Goal: Task Accomplishment & Management: Use online tool/utility

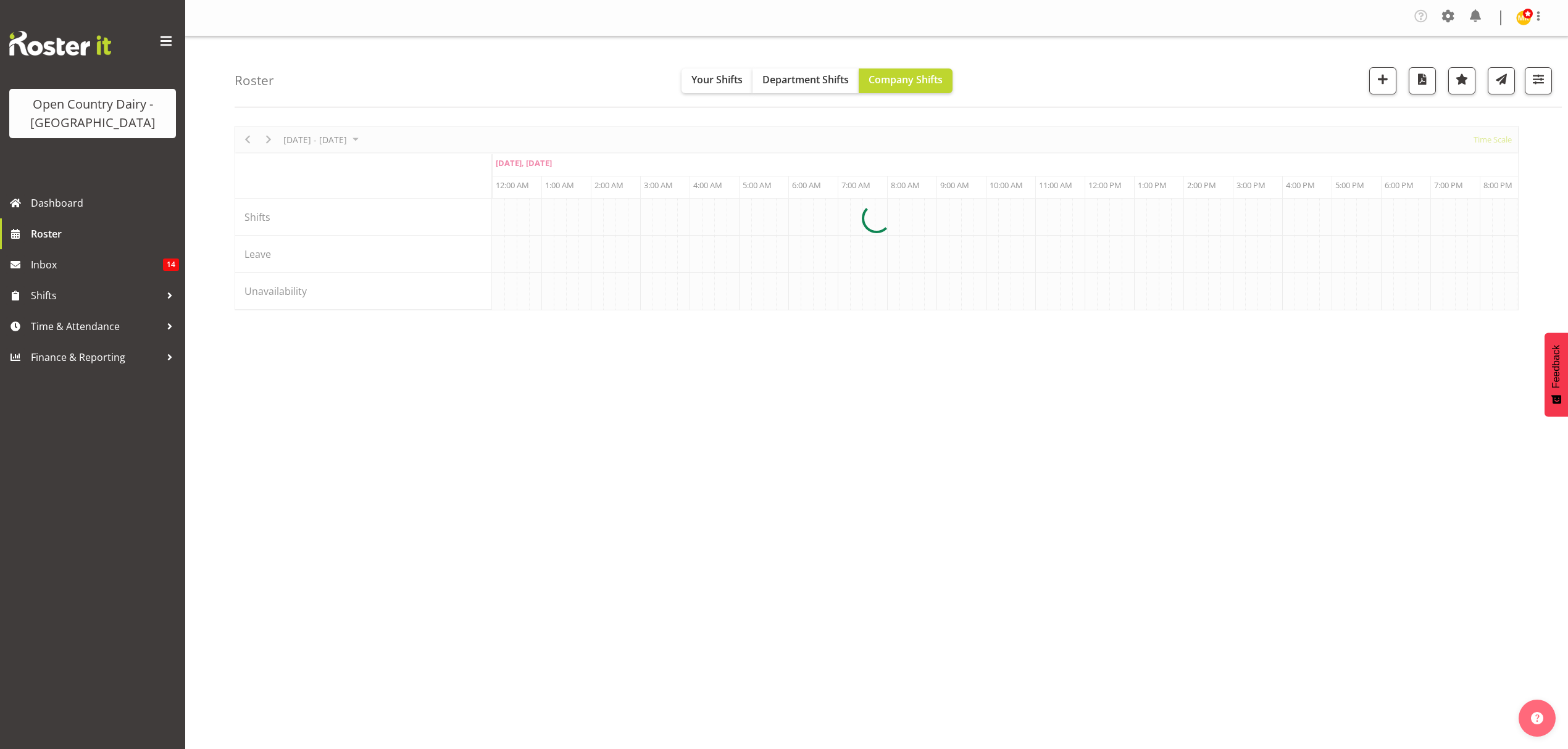
scroll to position [0, 1186]
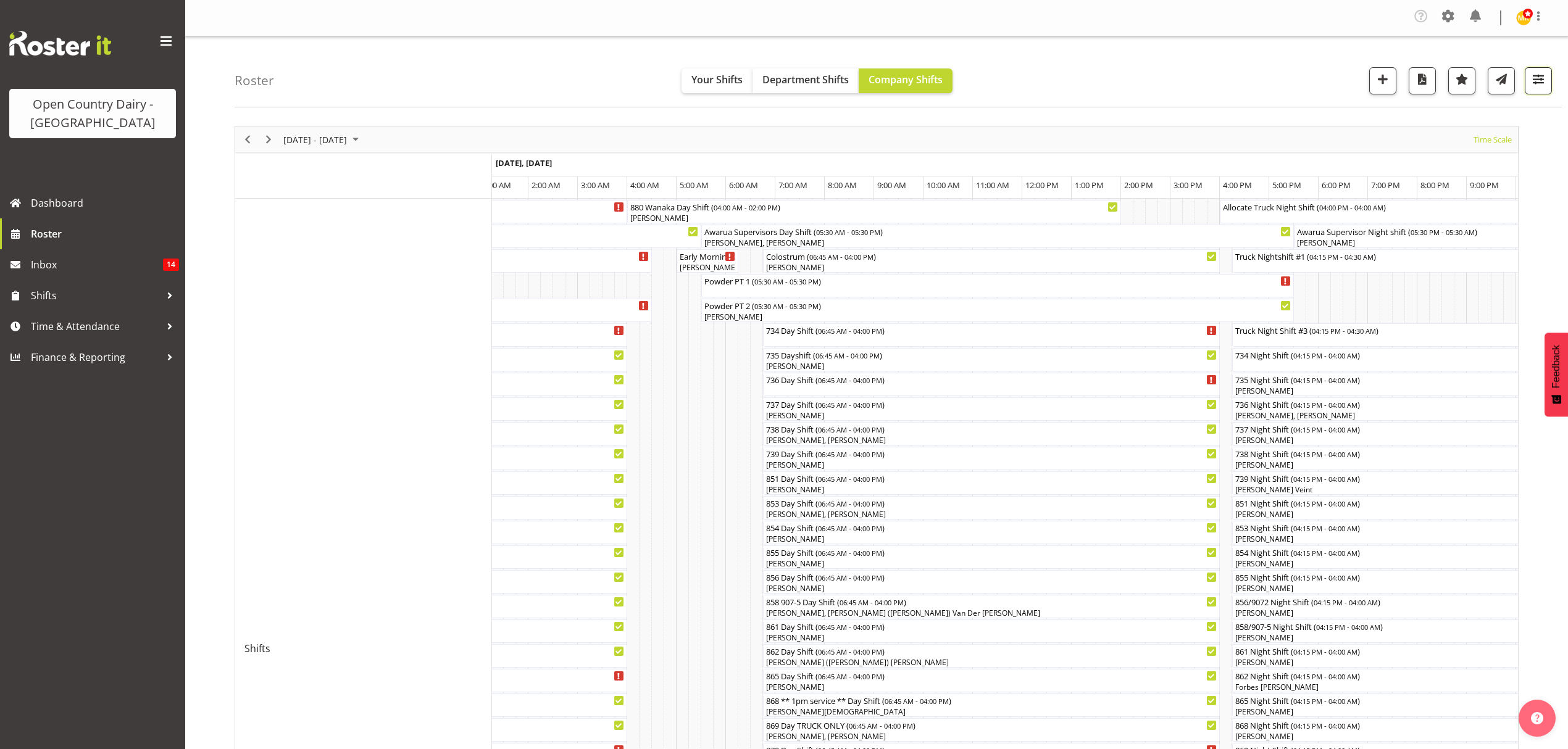
click at [1527, 82] on button "button" at bounding box center [1538, 81] width 27 height 27
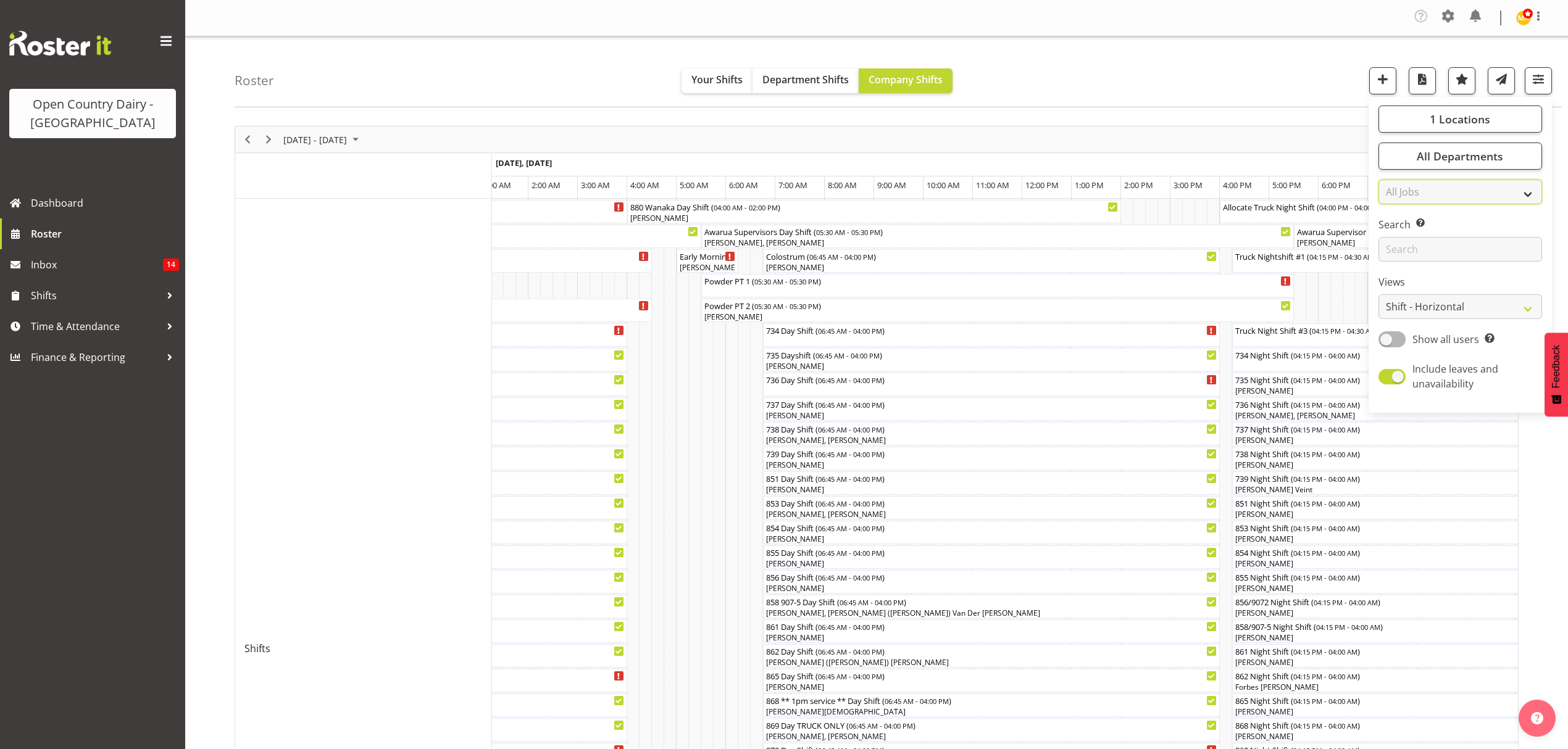
click at [1426, 192] on select "All Jobs All Jobs Connecting /unconnecting Trailers" at bounding box center [1460, 192] width 163 height 25
click at [1420, 258] on input "text" at bounding box center [1460, 249] width 163 height 25
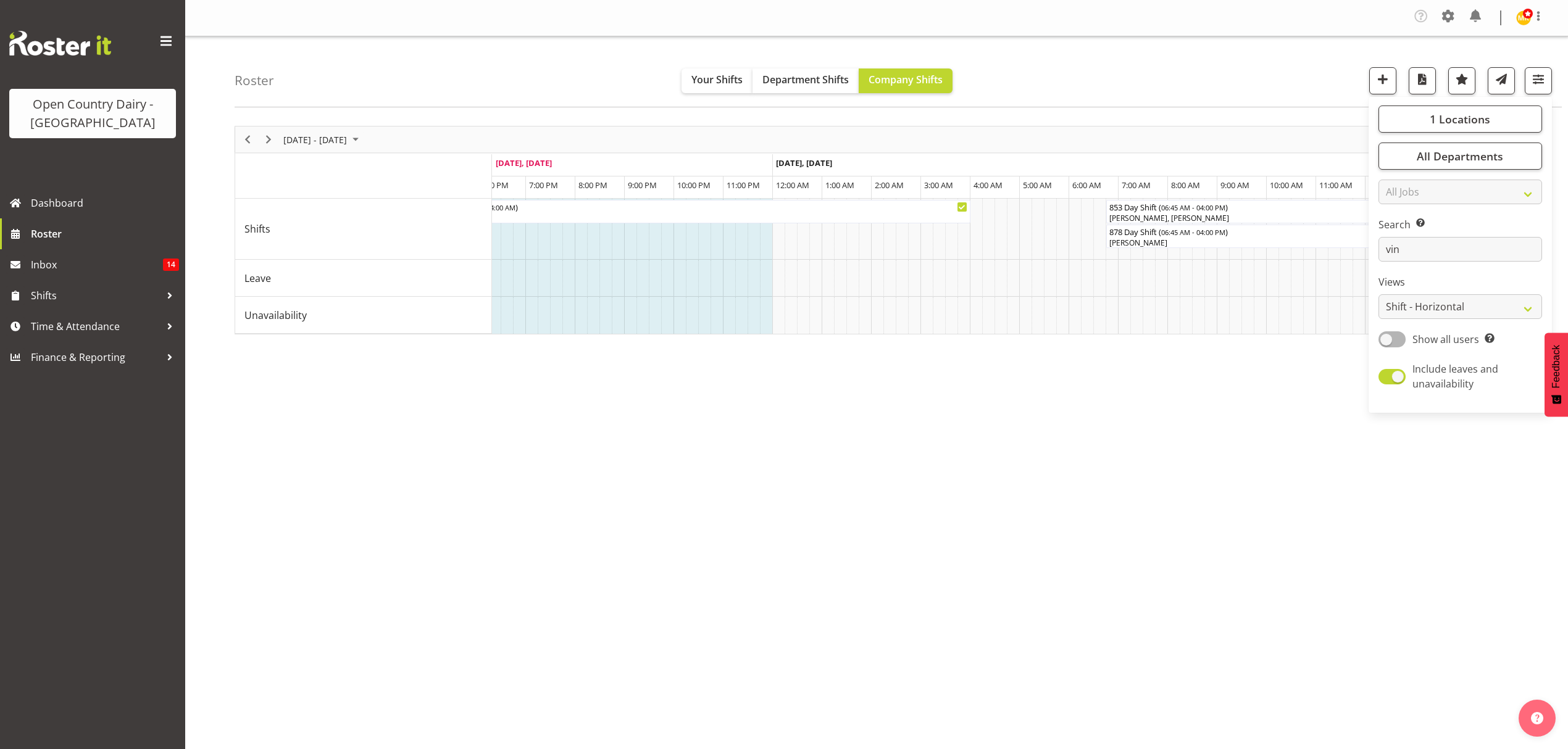
click at [868, 409] on div "August 25 - 31, 2025 Today Timeline Day Timeline Week Timeline Fortnight Timeli…" at bounding box center [901, 364] width 1333 height 493
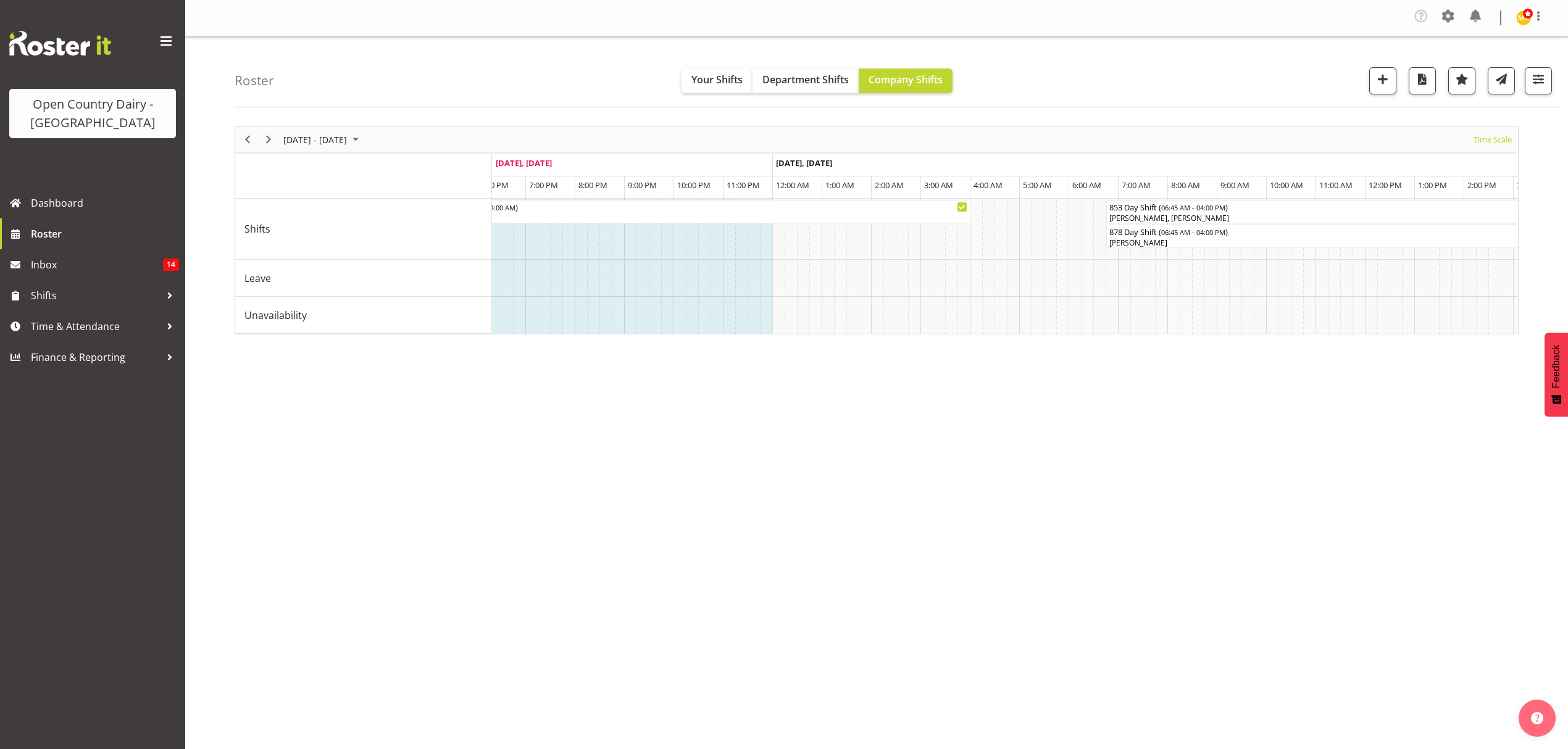
click at [868, 409] on div "August 25 - 31, 2025 Today Timeline Day Timeline Week Timeline Fortnight Timeli…" at bounding box center [901, 364] width 1333 height 493
click at [1537, 79] on span "button" at bounding box center [1538, 79] width 16 height 16
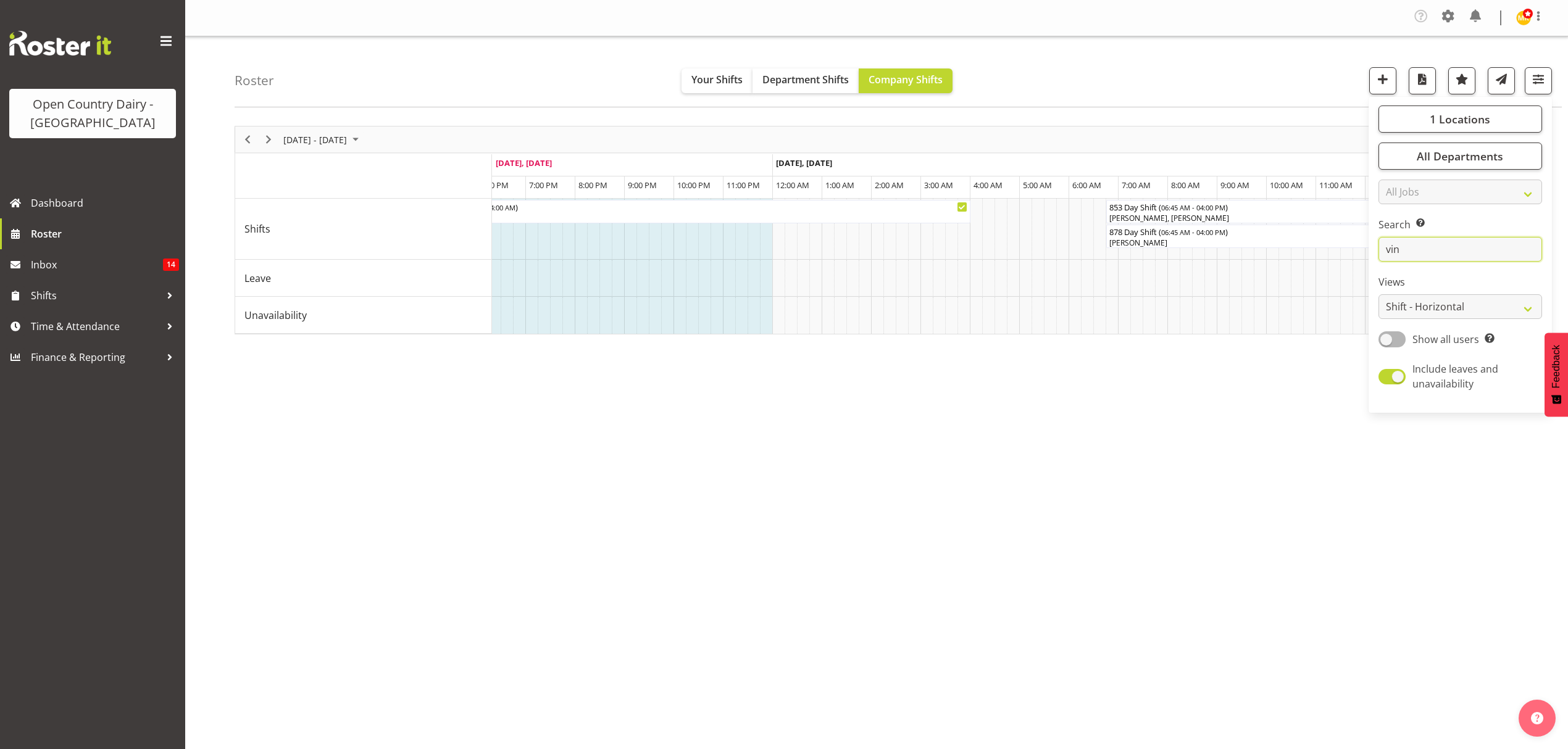
click at [1426, 245] on input "vin" at bounding box center [1460, 249] width 163 height 25
type input "v"
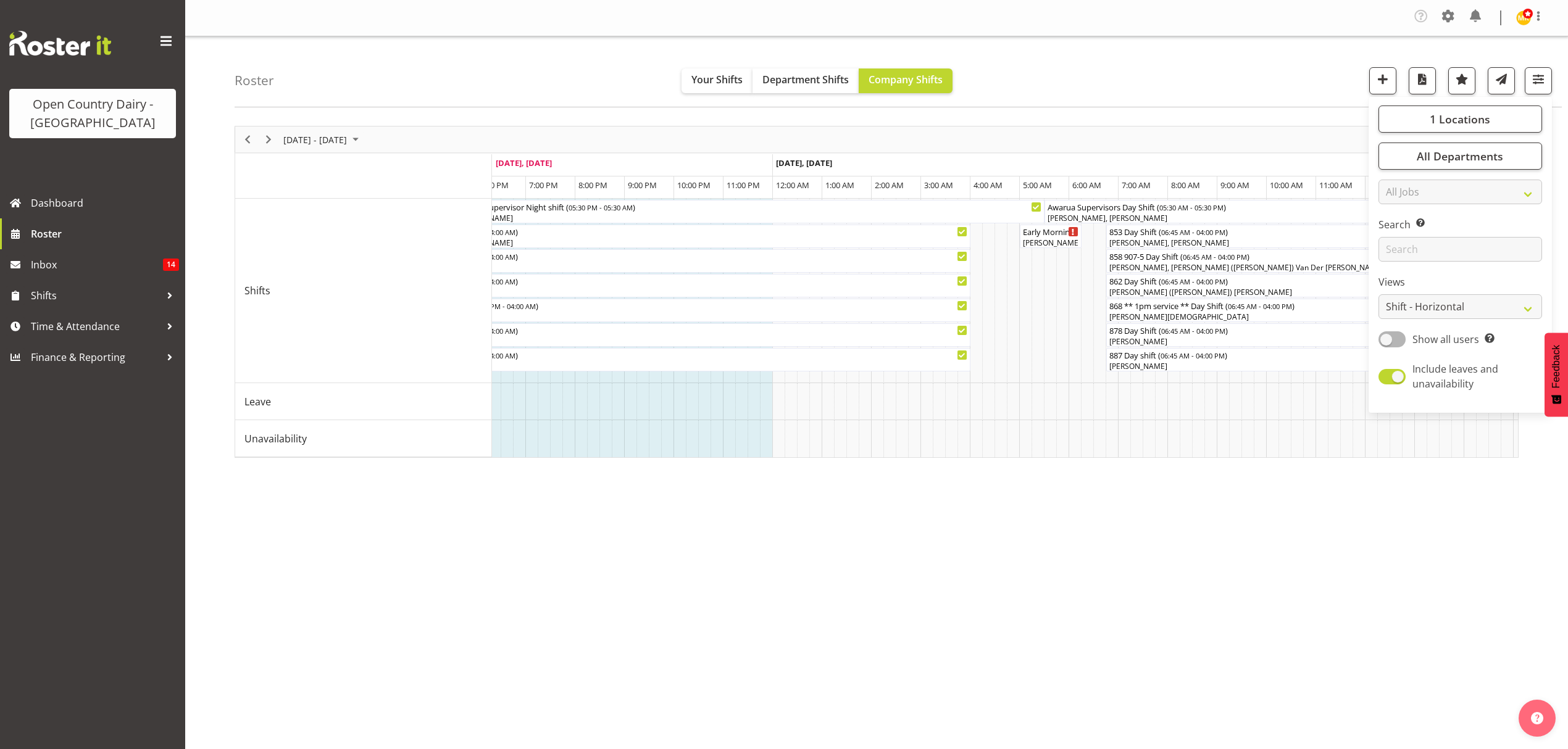
click at [1188, 92] on div "Roster Your Shifts Department Shifts Company Shifts 1 Locations Clear Awarua Mi…" at bounding box center [898, 72] width 1328 height 71
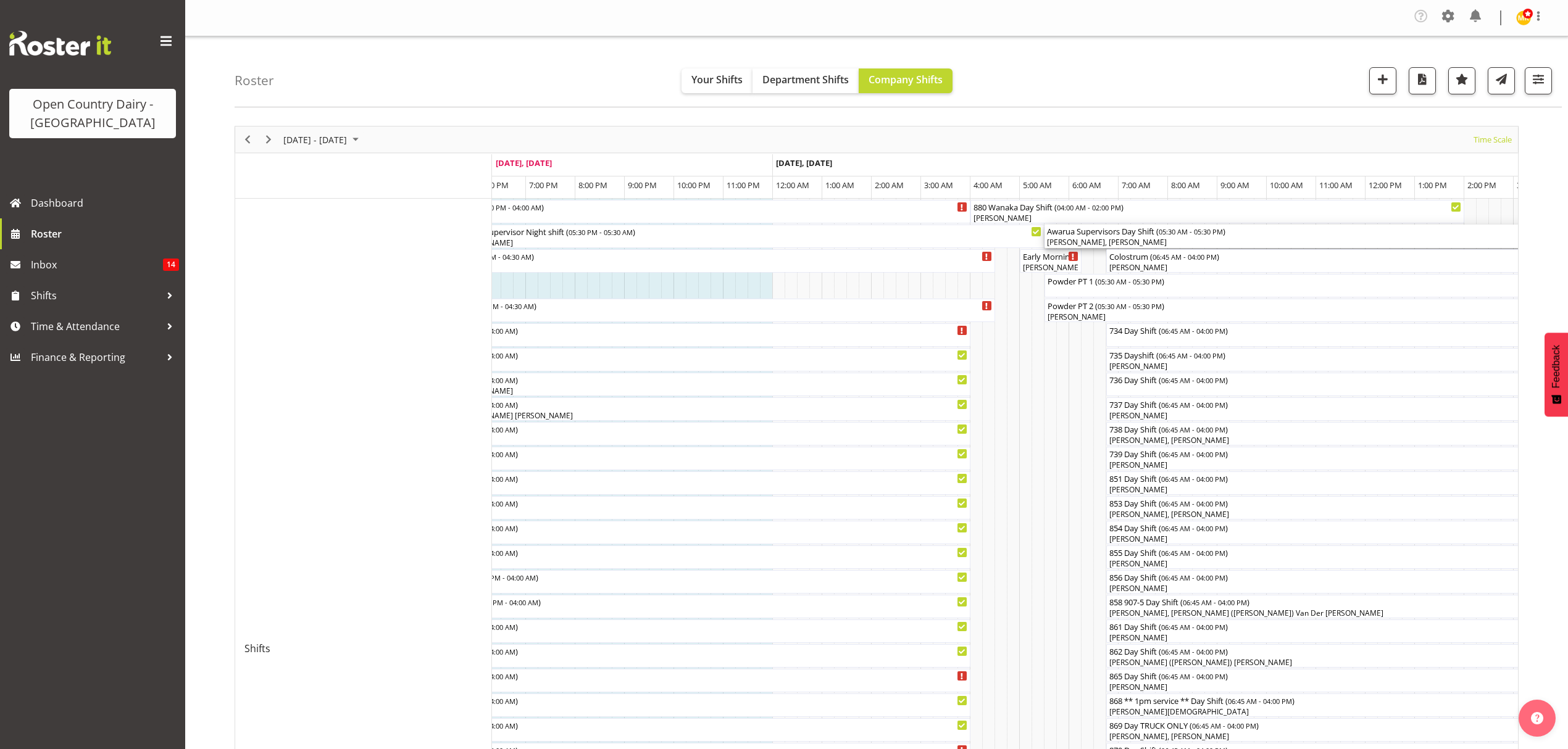
click at [1122, 237] on div "Awarua Supervisors Day Shift ( 05:30 AM - 05:30 PM ) Laura Courtney, Ethan Moore" at bounding box center [1341, 236] width 588 height 23
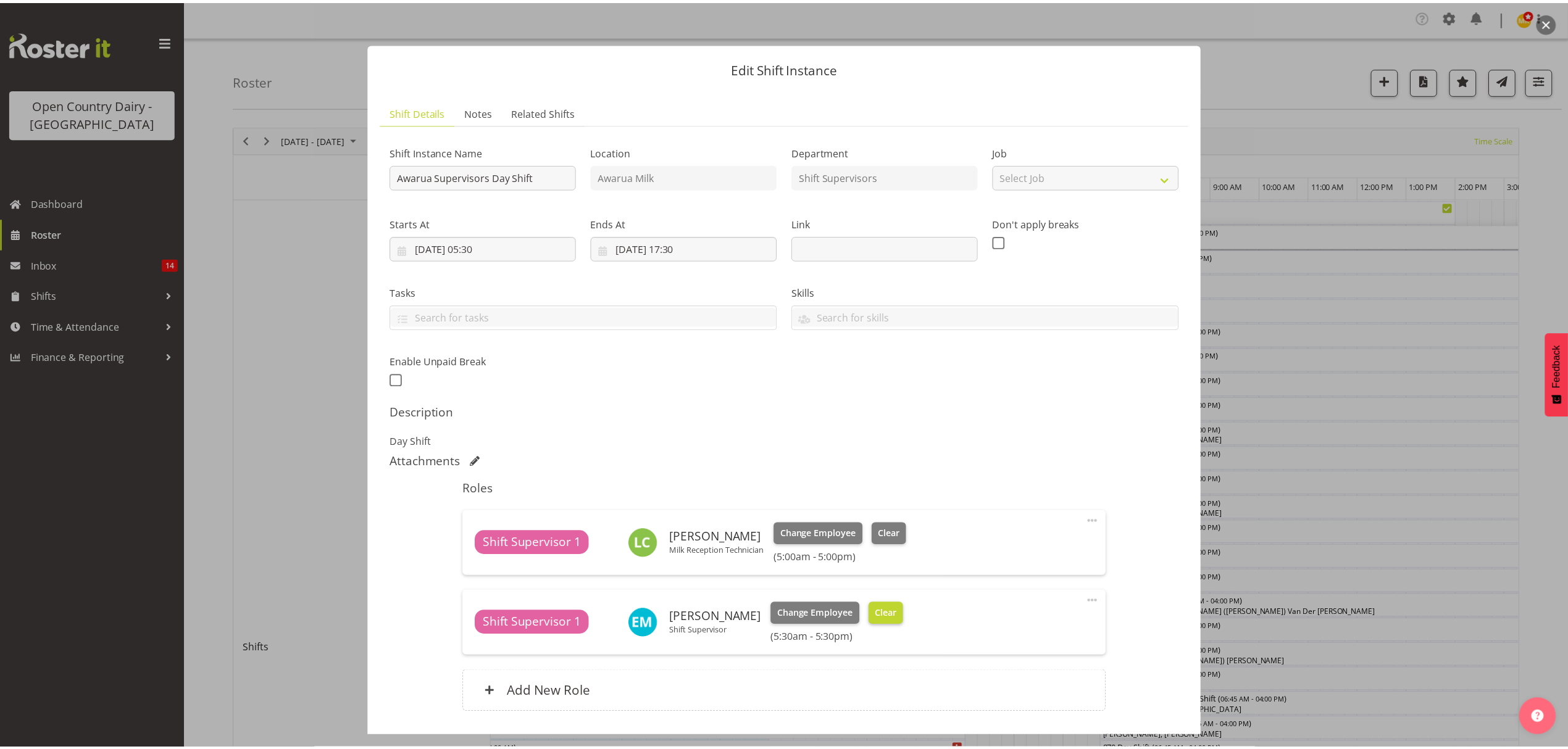
scroll to position [82, 0]
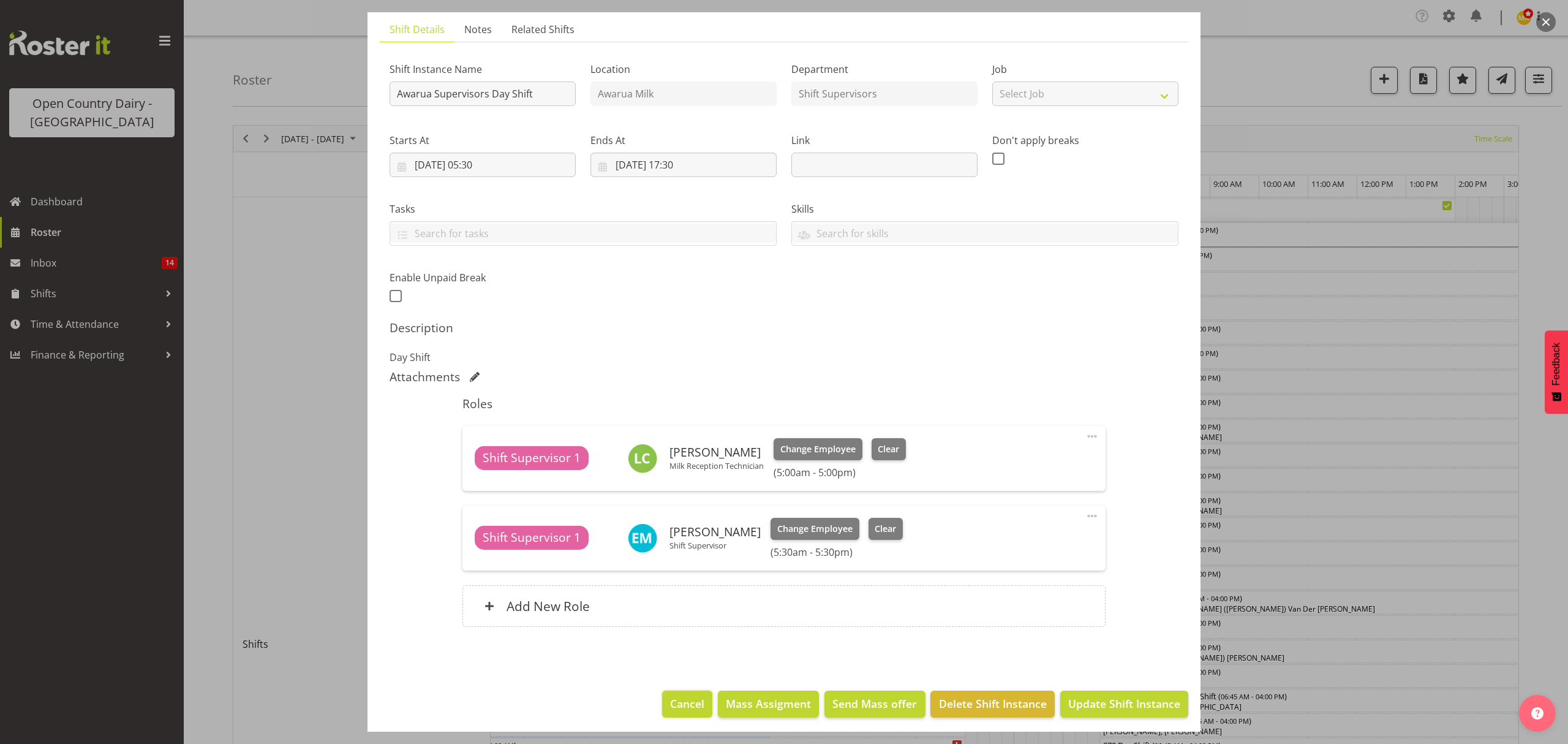
click at [687, 716] on button "Cancel" at bounding box center [687, 704] width 50 height 27
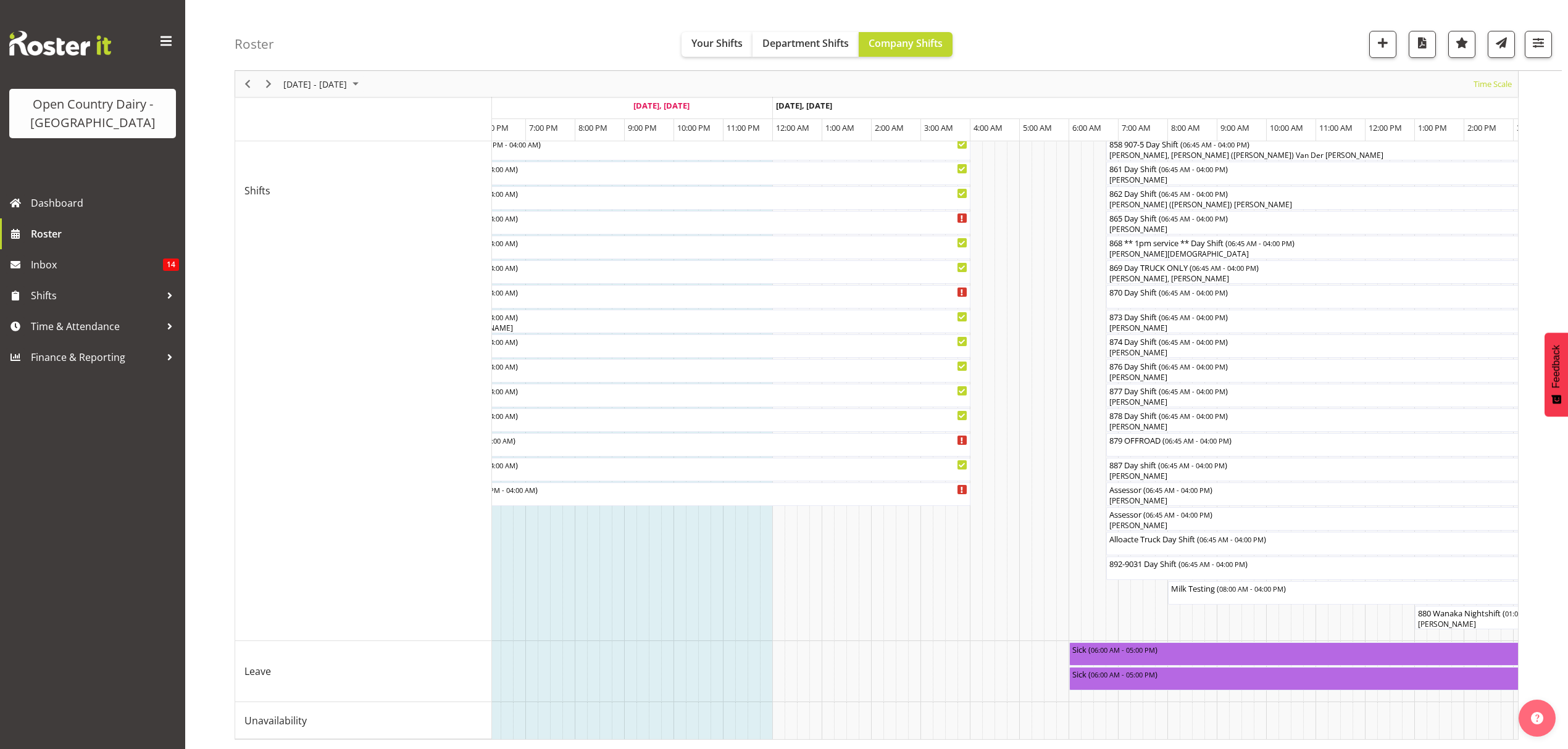
scroll to position [0, 2228]
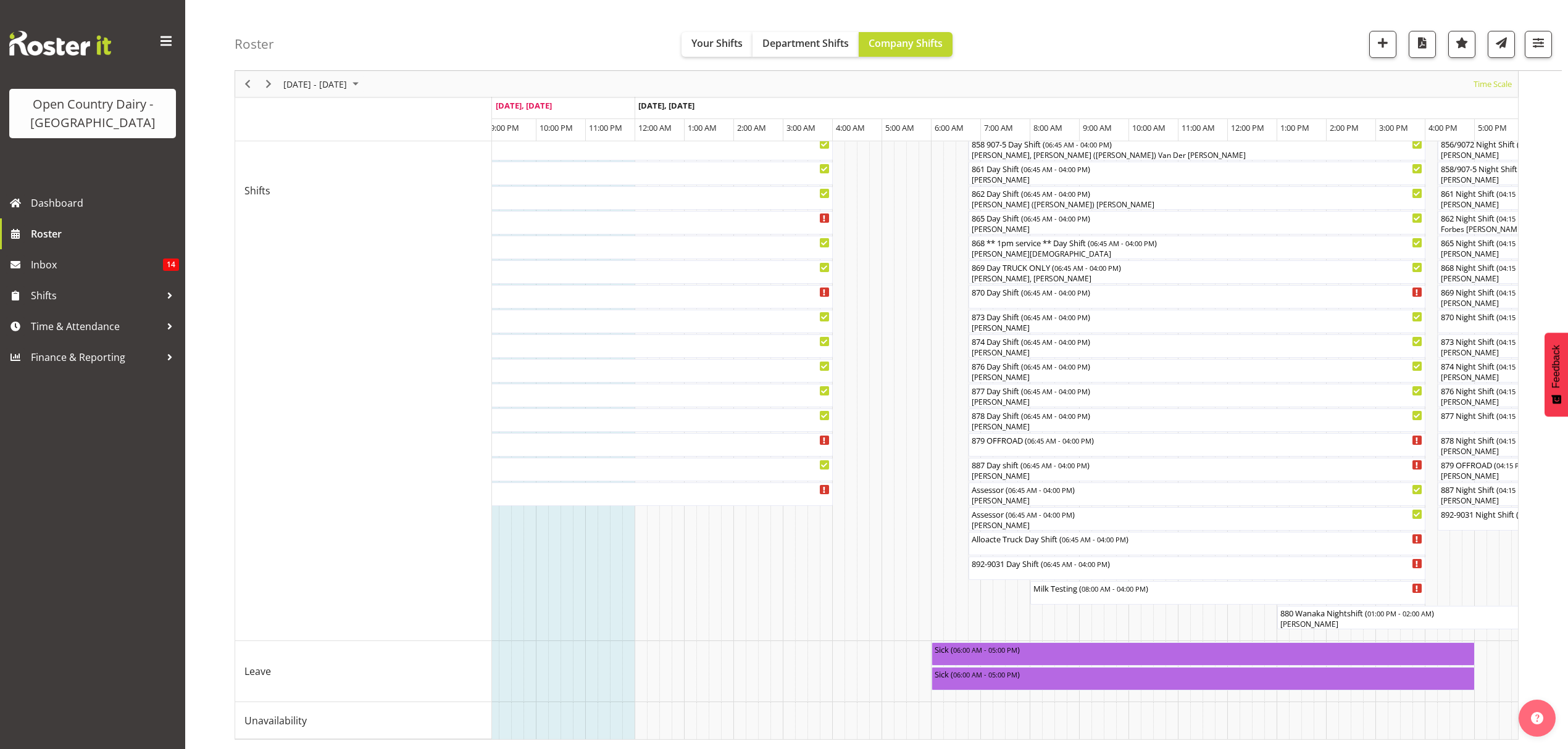
drag, startPoint x: 841, startPoint y: 726, endPoint x: 857, endPoint y: 729, distance: 16.3
click at [857, 729] on div "Truck Nightshift #1 ( 04:15 PM - 04:30 AM ) Truck Night Shift #3 ( 04:15 PM - 0…" at bounding box center [1005, 240] width 1026 height 998
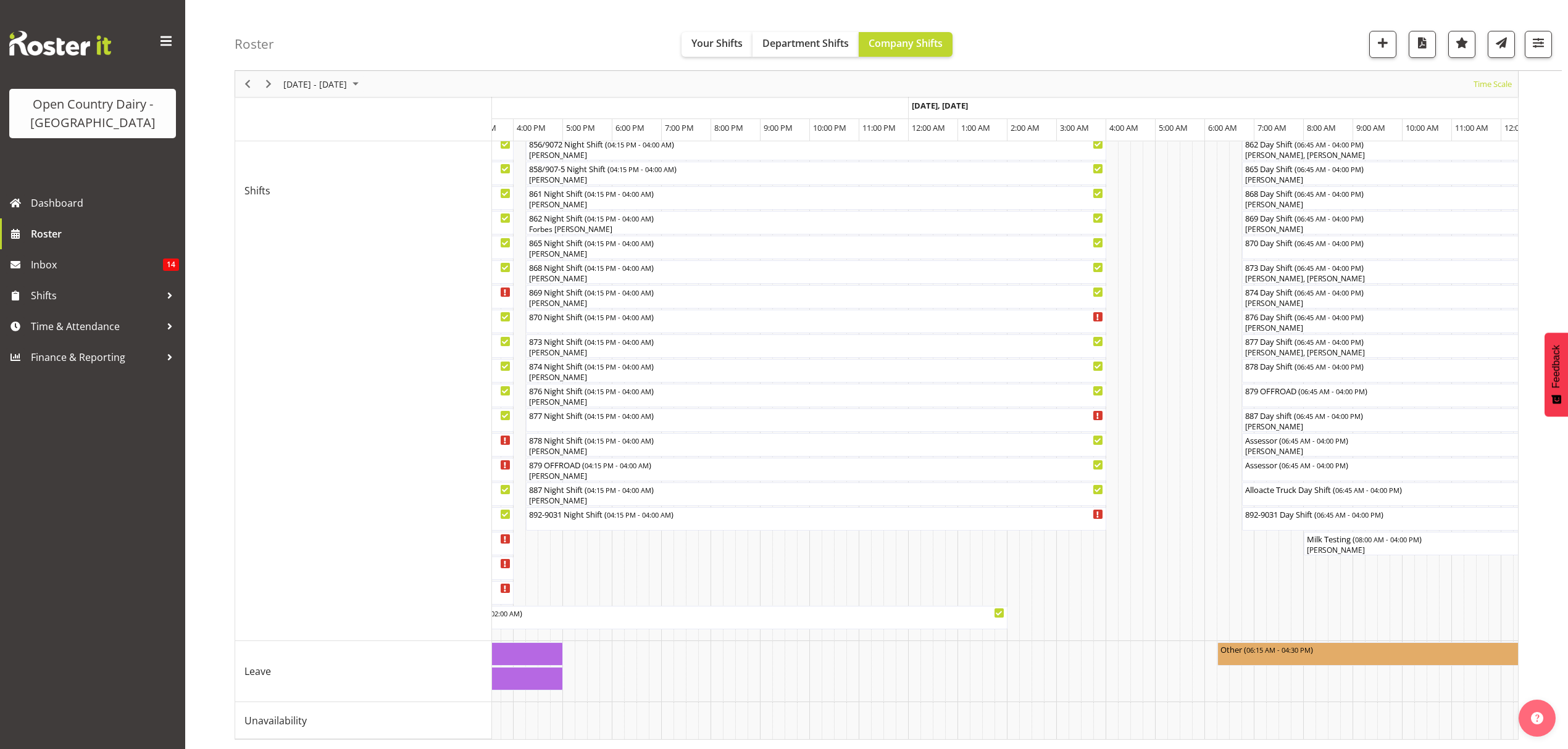
scroll to position [0, 2626]
